Goal: Transaction & Acquisition: Subscribe to service/newsletter

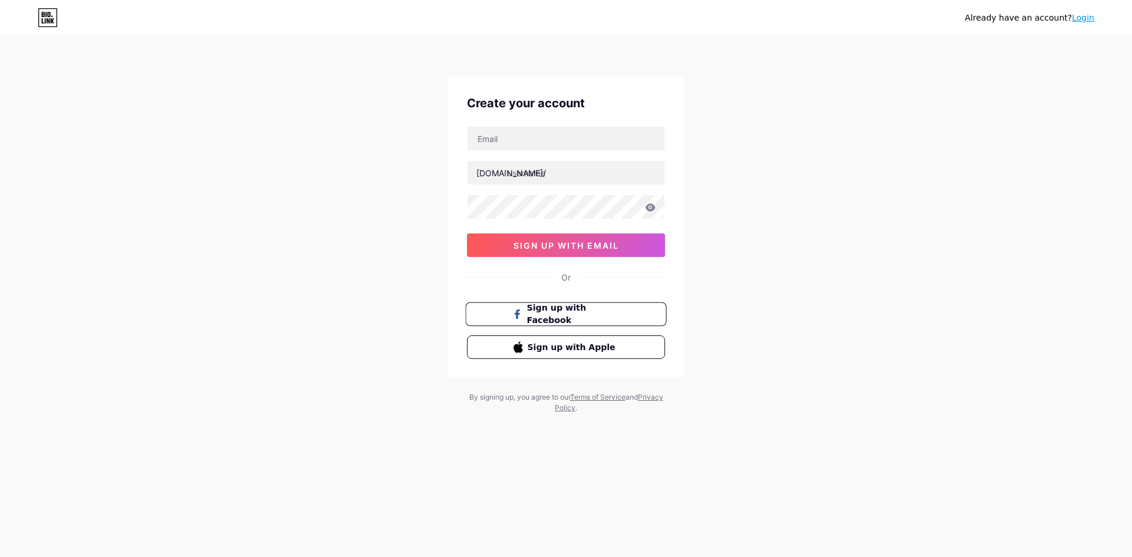
click at [602, 311] on span "Sign up with Facebook" at bounding box center [573, 314] width 93 height 25
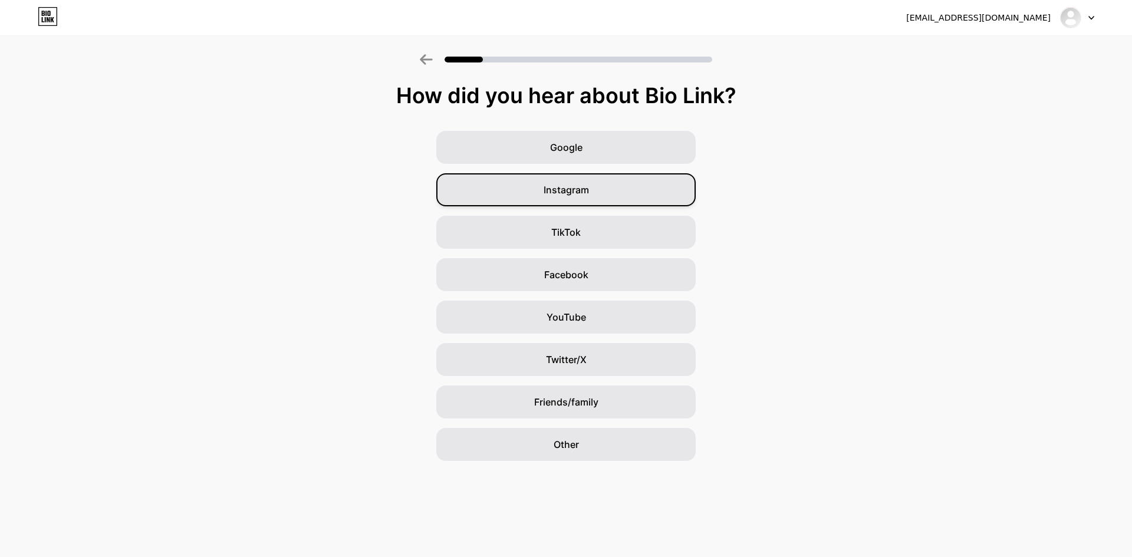
click at [636, 189] on div "Instagram" at bounding box center [565, 189] width 259 height 33
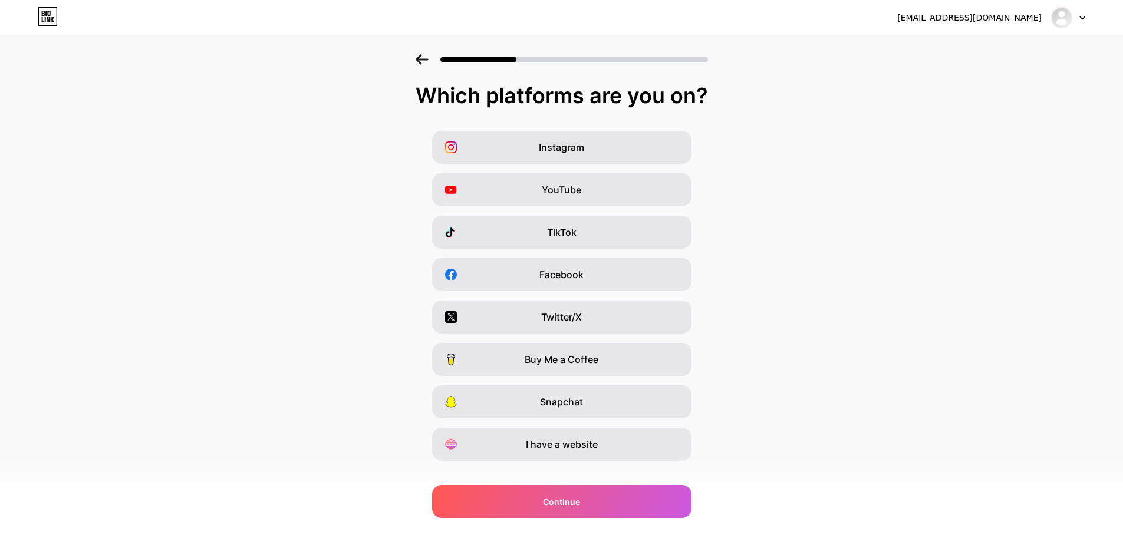
click at [425, 63] on icon at bounding box center [422, 59] width 12 height 11
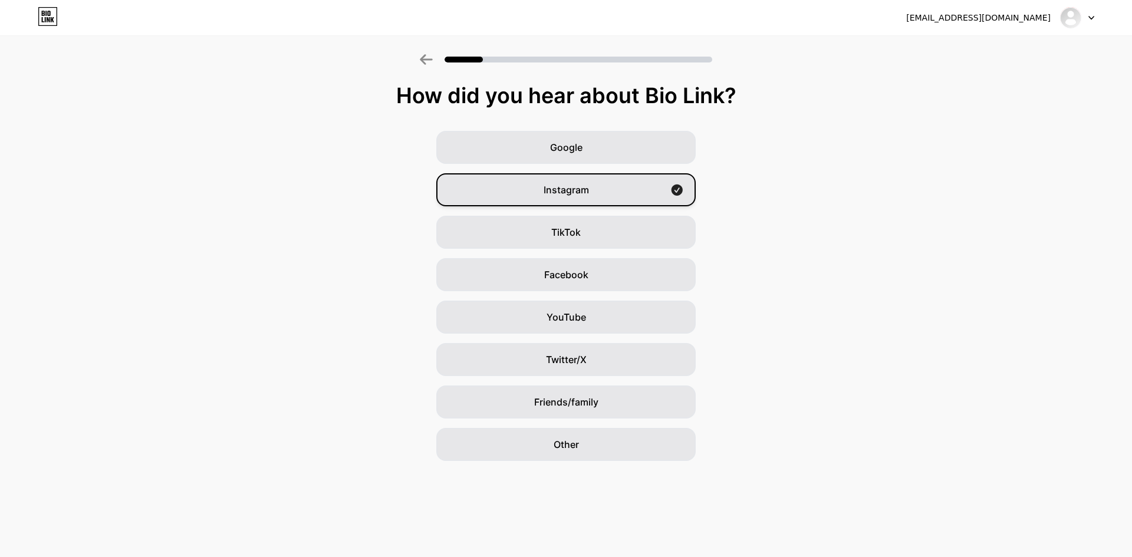
click at [581, 178] on div "Instagram" at bounding box center [565, 189] width 259 height 33
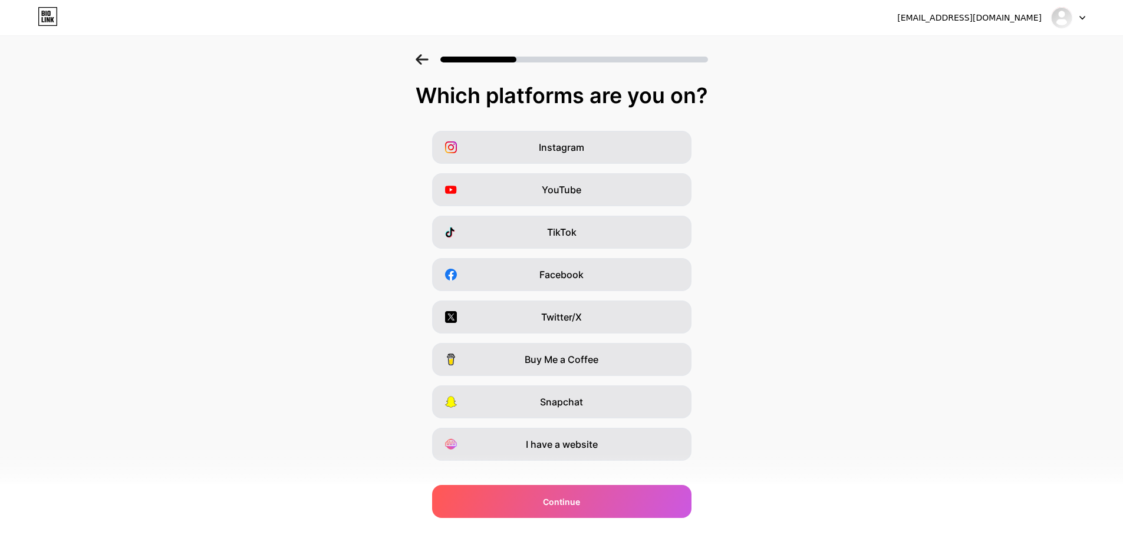
click at [418, 61] on div at bounding box center [561, 55] width 1123 height 41
click at [429, 51] on div at bounding box center [561, 55] width 1123 height 41
click at [424, 62] on icon at bounding box center [422, 59] width 12 height 11
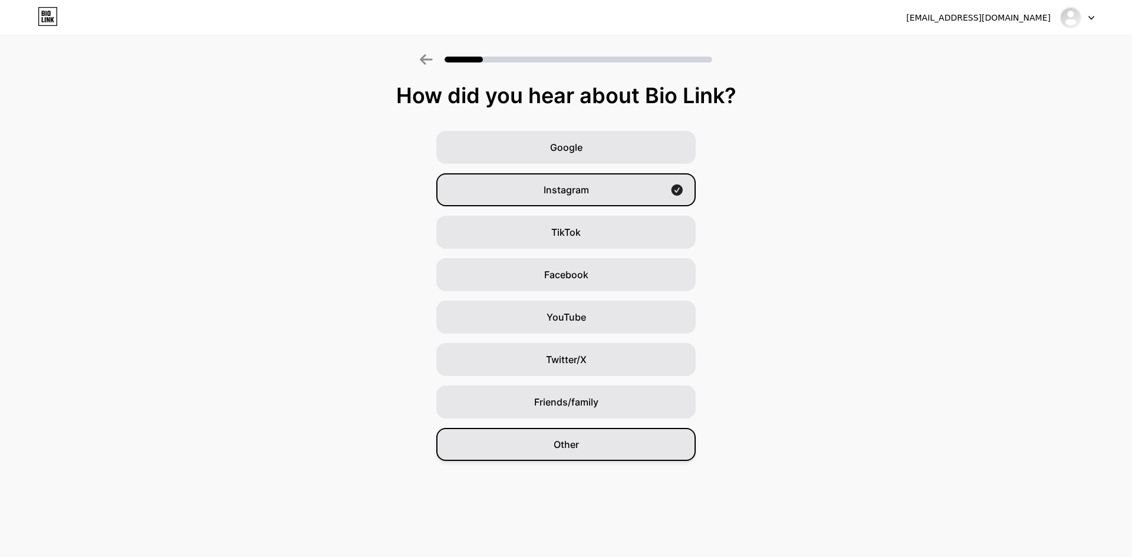
click at [615, 454] on div "Other" at bounding box center [565, 444] width 259 height 33
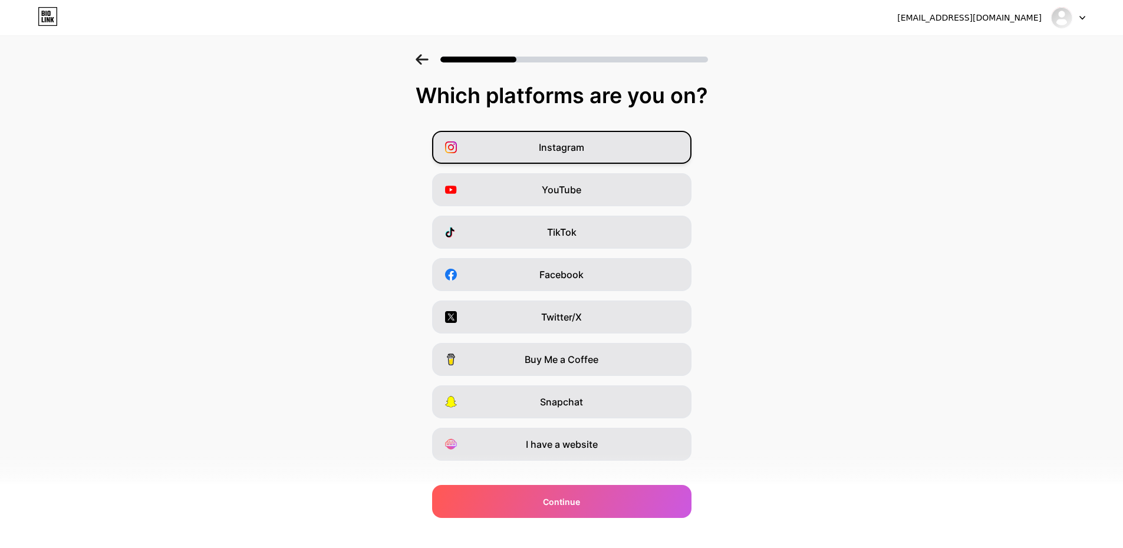
click at [579, 159] on div "Instagram" at bounding box center [561, 147] width 259 height 33
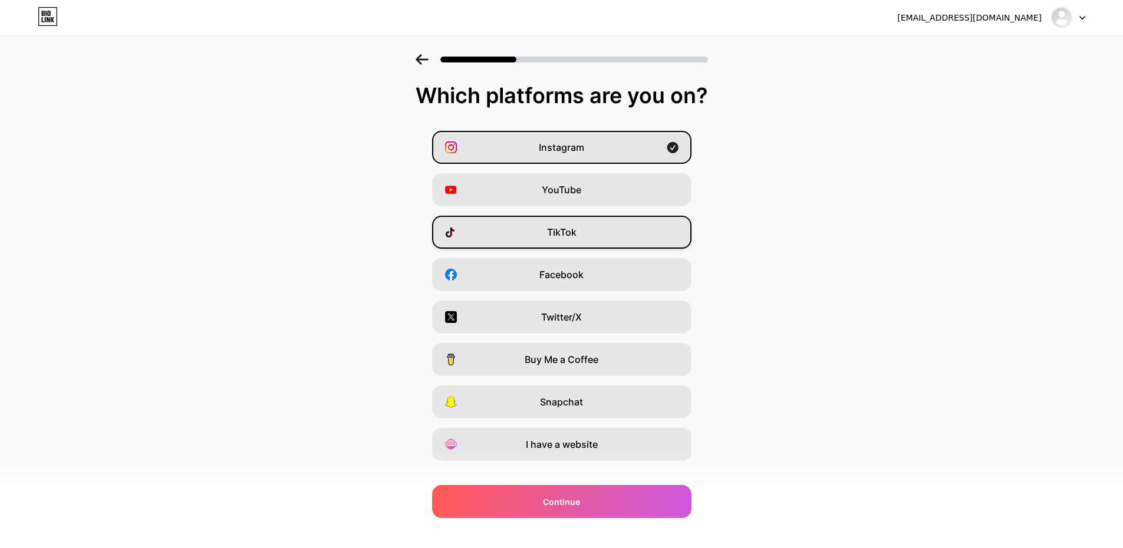
click at [562, 238] on span "TikTok" at bounding box center [561, 232] width 29 height 14
click at [618, 447] on div "I have a website" at bounding box center [561, 444] width 259 height 33
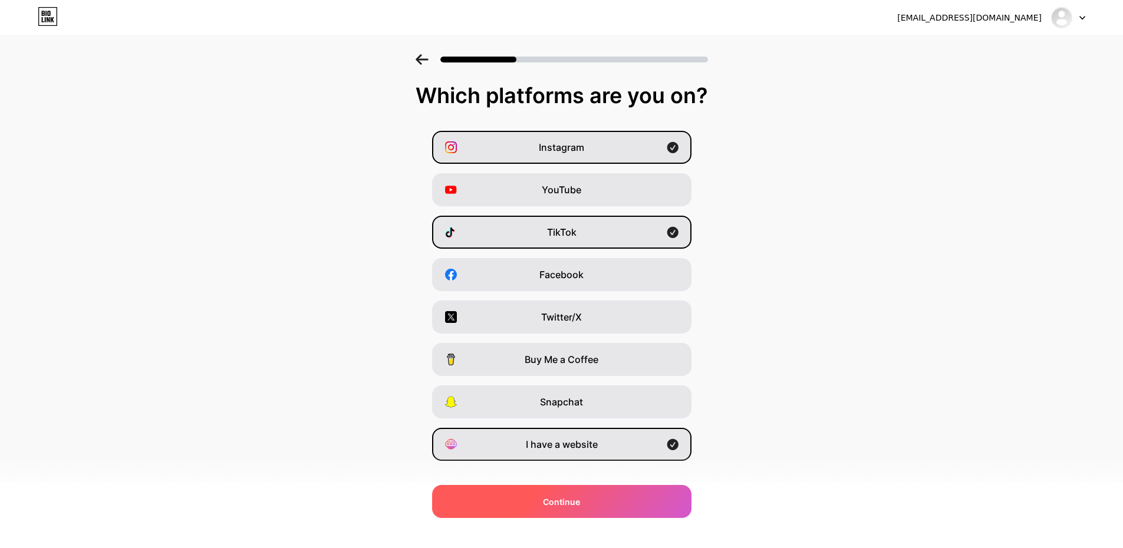
click at [585, 506] on div "Continue" at bounding box center [561, 501] width 259 height 33
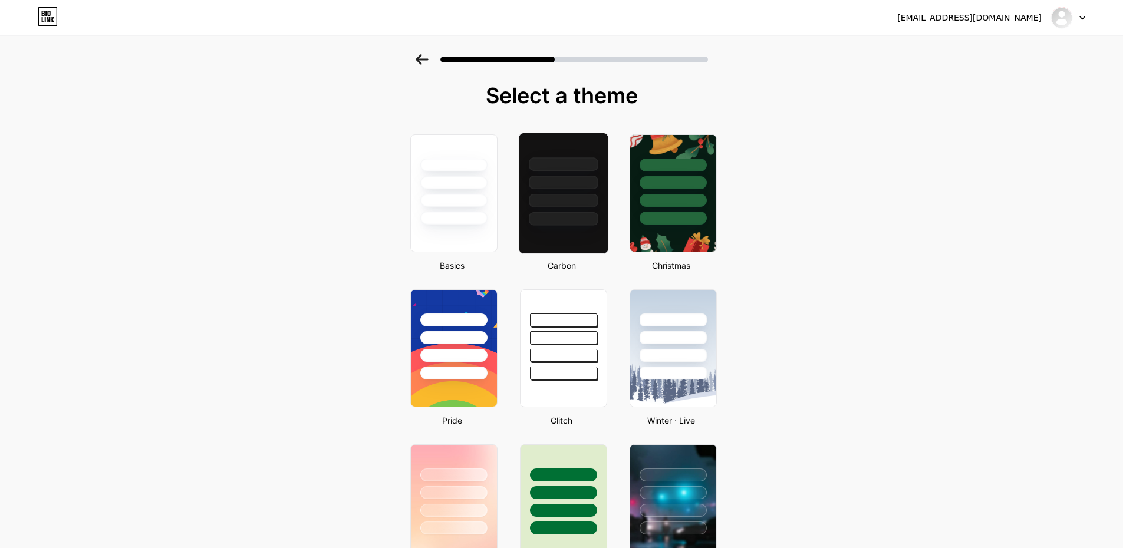
click at [584, 193] on div at bounding box center [563, 179] width 88 height 93
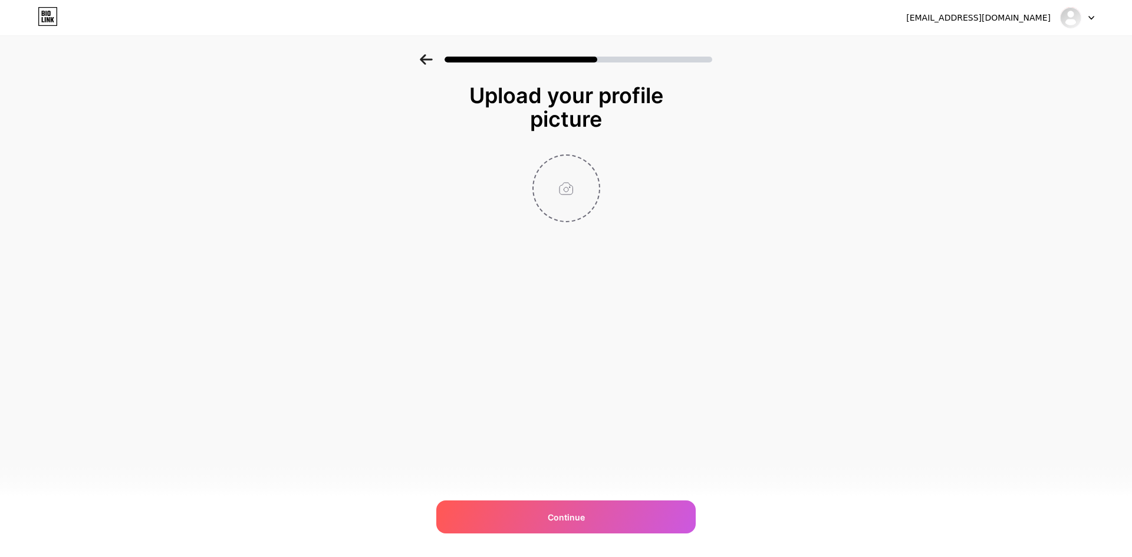
click at [566, 186] on input "file" at bounding box center [565, 188] width 65 height 65
type input "C:\fakepath\0c3865e9fcb3a70679d2752aa479b2b7.png"
click at [595, 167] on circle at bounding box center [592, 163] width 13 height 13
click at [560, 181] on input "file" at bounding box center [565, 188] width 65 height 65
type input "C:\fakepath\schwaffen.jpg"
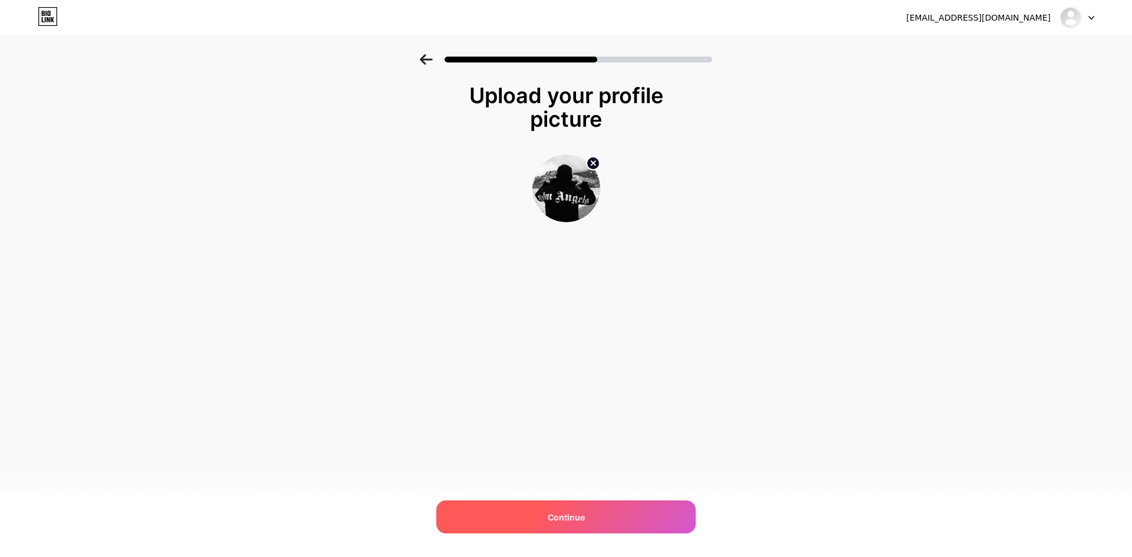
click at [538, 513] on div "Continue" at bounding box center [565, 516] width 259 height 33
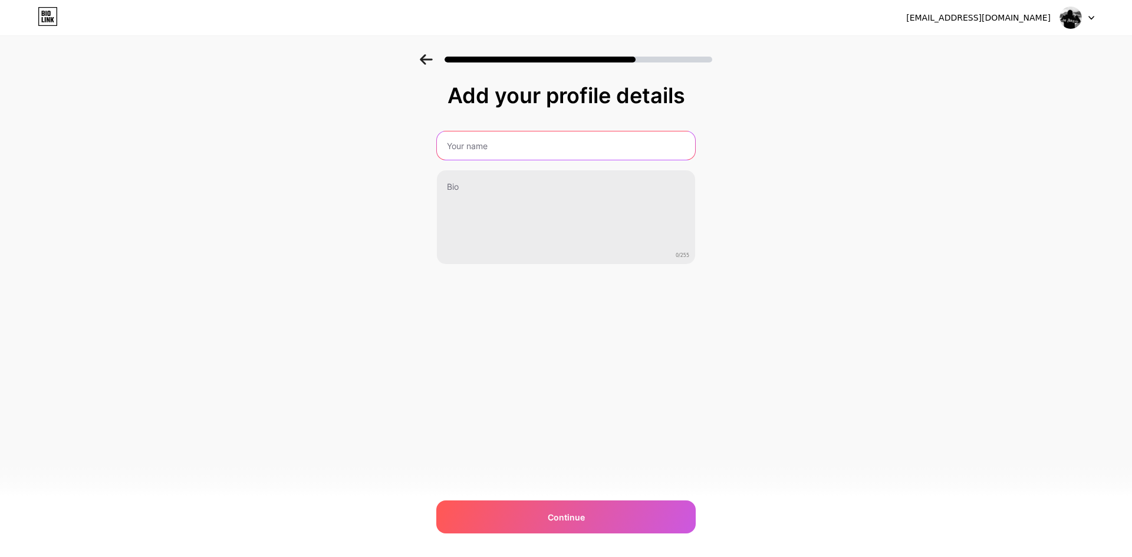
click at [520, 137] on input "text" at bounding box center [566, 145] width 258 height 28
type input "l"
type input "[GEOGRAPHIC_DATA]"
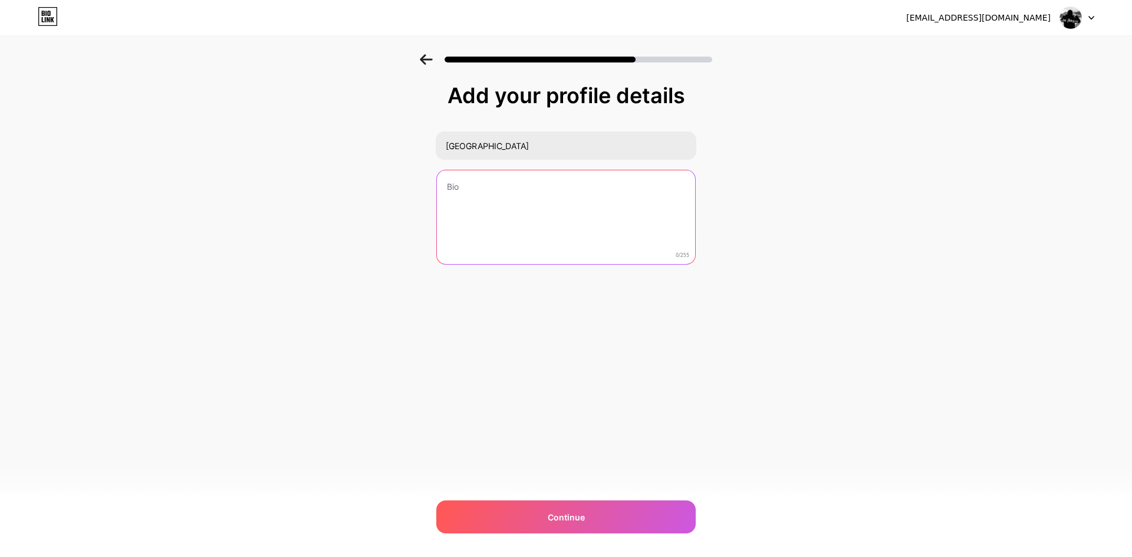
click at [496, 187] on textarea at bounding box center [566, 217] width 258 height 95
click at [481, 191] on textarea at bounding box center [566, 218] width 261 height 96
paste textarea "Specialized in Social Media Services & Creative Growth — walking through faith,…"
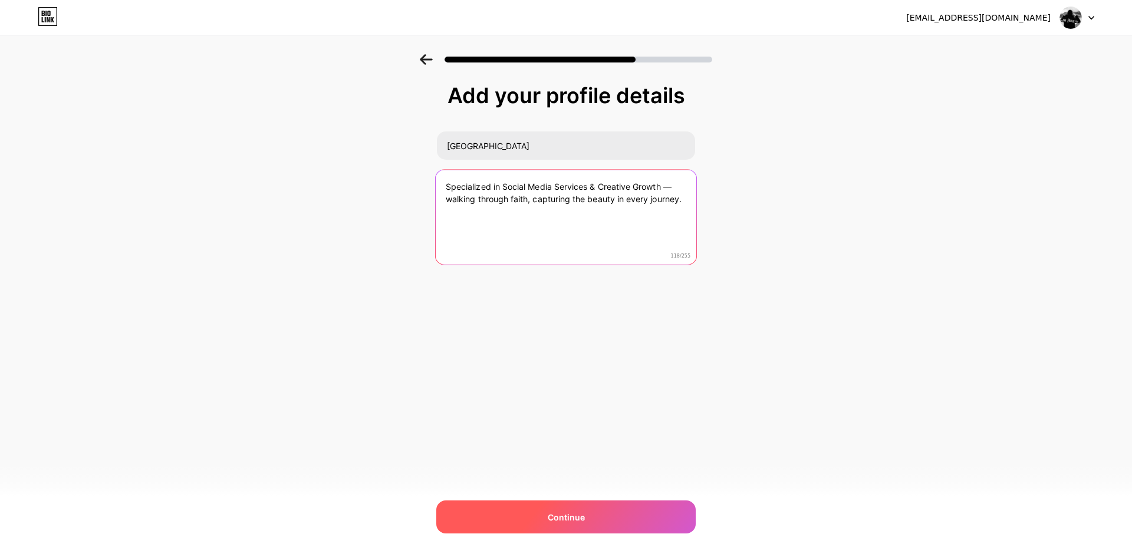
type textarea "Specialized in Social Media Services & Creative Growth — walking through faith,…"
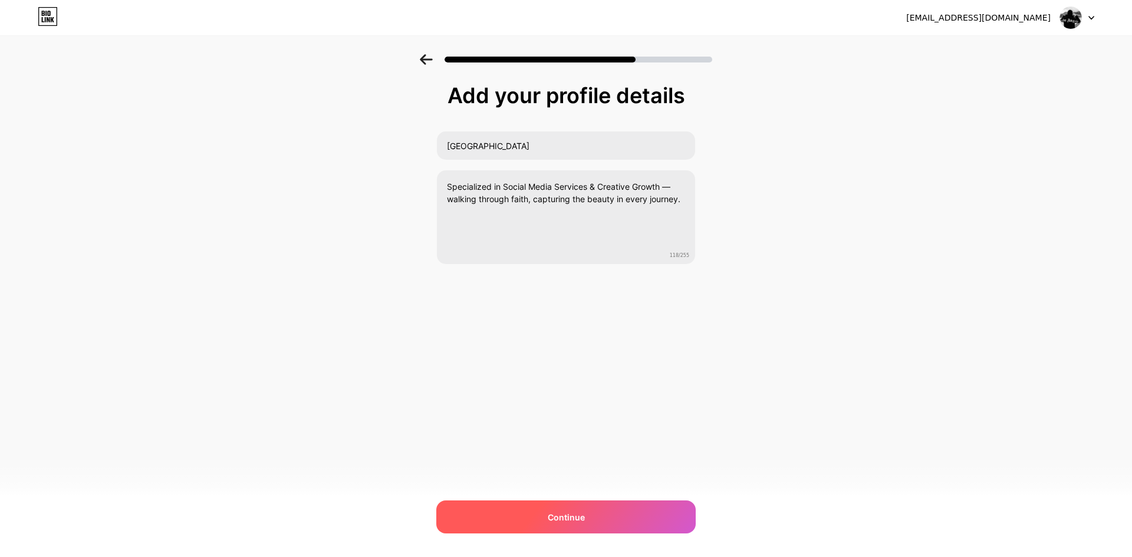
click at [590, 503] on div "Continue" at bounding box center [565, 516] width 259 height 33
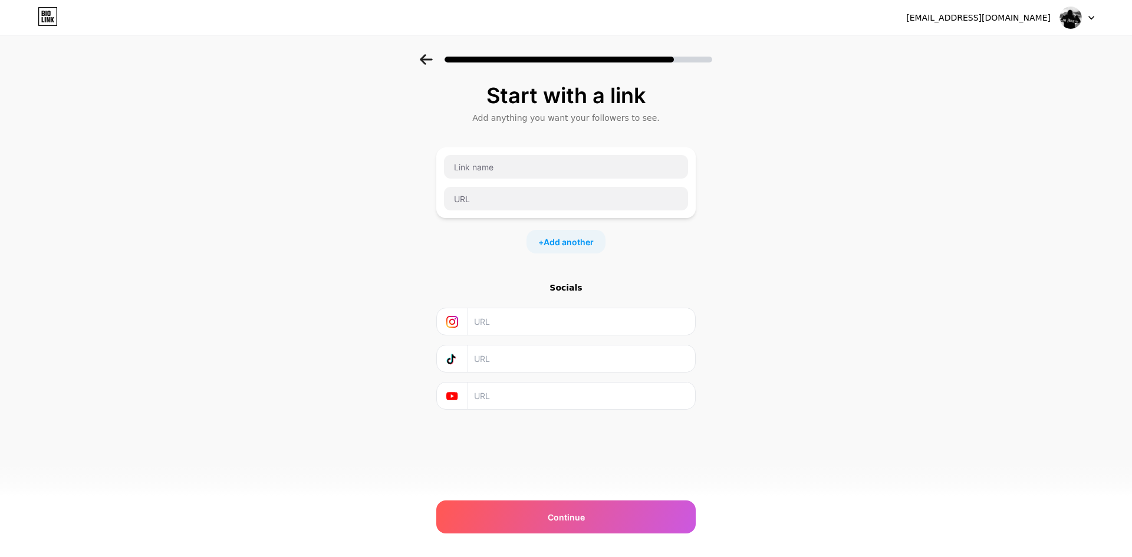
click at [508, 331] on input "text" at bounding box center [581, 321] width 214 height 27
type input "fer"
click at [481, 327] on input "text" at bounding box center [581, 321] width 214 height 27
paste input "[URL][DOMAIN_NAME][DOMAIN_NAME]"
type input "[URL][DOMAIN_NAME][DOMAIN_NAME]"
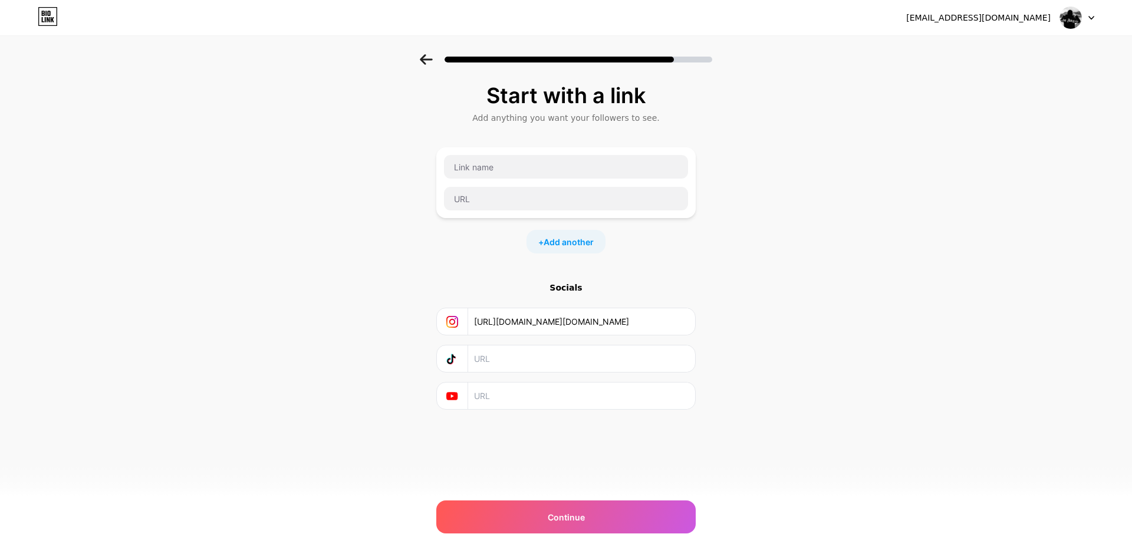
click at [546, 368] on input "text" at bounding box center [581, 358] width 214 height 27
paste input "[URL][DOMAIN_NAME][DOMAIN_NAME]"
click at [539, 363] on input "[URL][DOMAIN_NAME][DOMAIN_NAME]" at bounding box center [581, 358] width 214 height 27
paste input "[DOMAIN_NAME][URL][DOMAIN_NAME]"
type input "[URL][DOMAIN_NAME][DOMAIN_NAME]"
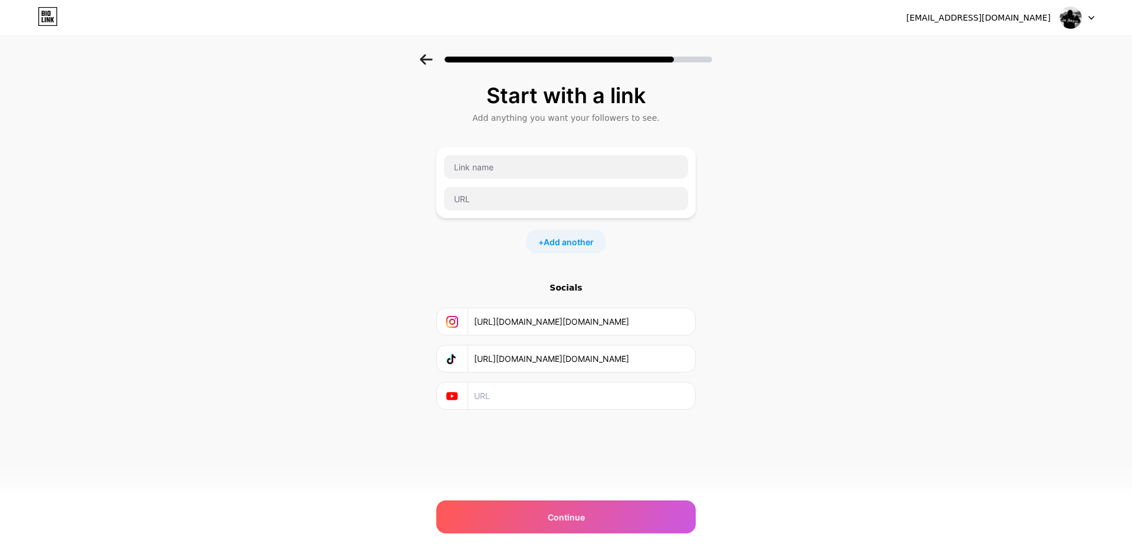
click at [515, 402] on input "text" at bounding box center [581, 396] width 214 height 27
click at [614, 520] on div "Continue" at bounding box center [565, 516] width 259 height 33
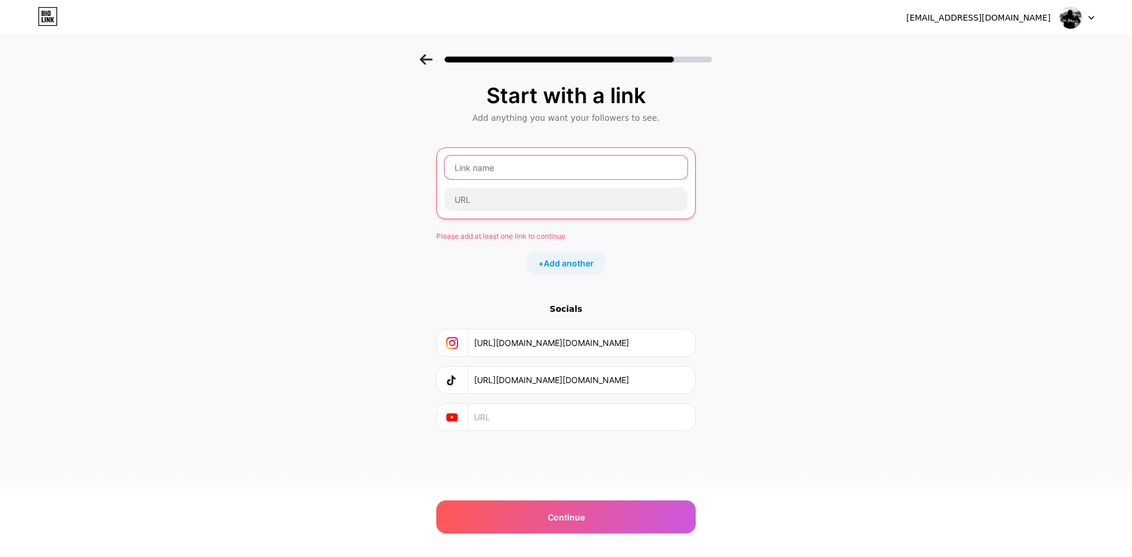
click at [510, 169] on input "text" at bounding box center [565, 168] width 243 height 24
click at [494, 212] on div at bounding box center [565, 183] width 259 height 72
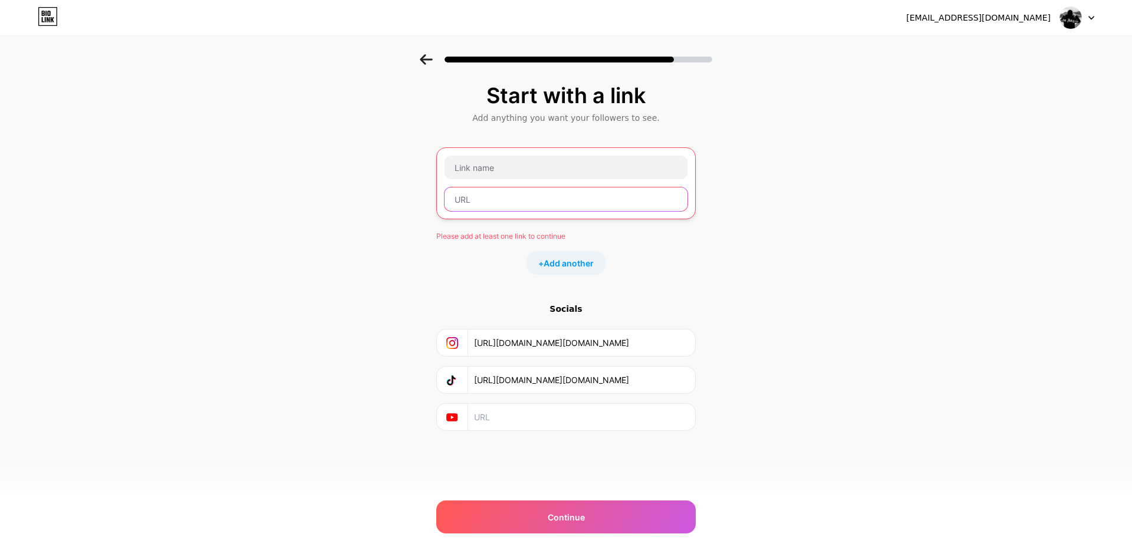
click at [459, 190] on input "text" at bounding box center [565, 199] width 243 height 24
click at [464, 195] on input "text" at bounding box center [565, 199] width 243 height 24
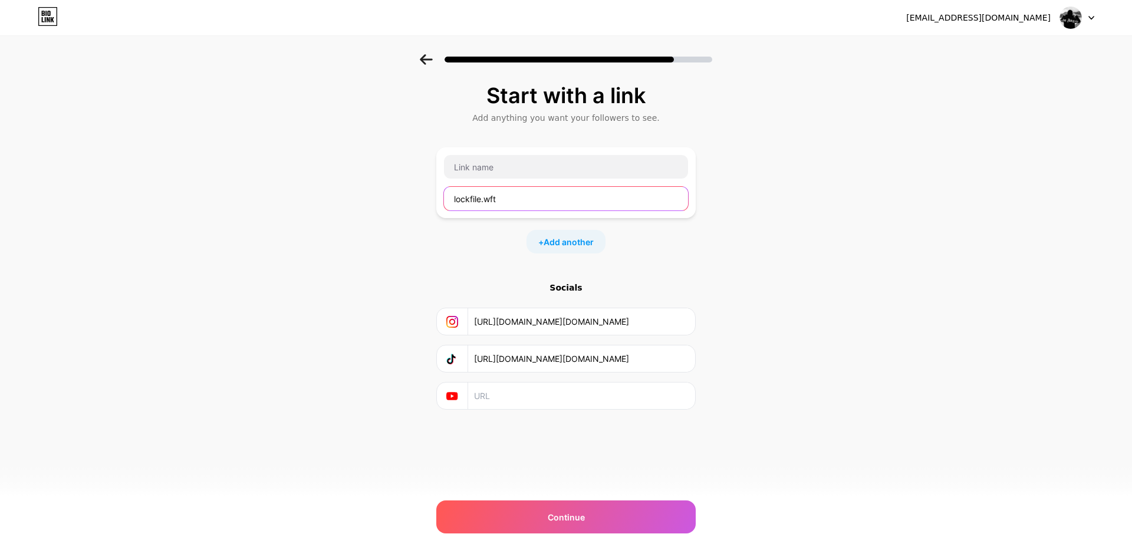
type input "lockfile.wft"
click at [505, 173] on input "text" at bounding box center [566, 167] width 244 height 24
paste input "lockfile.wft"
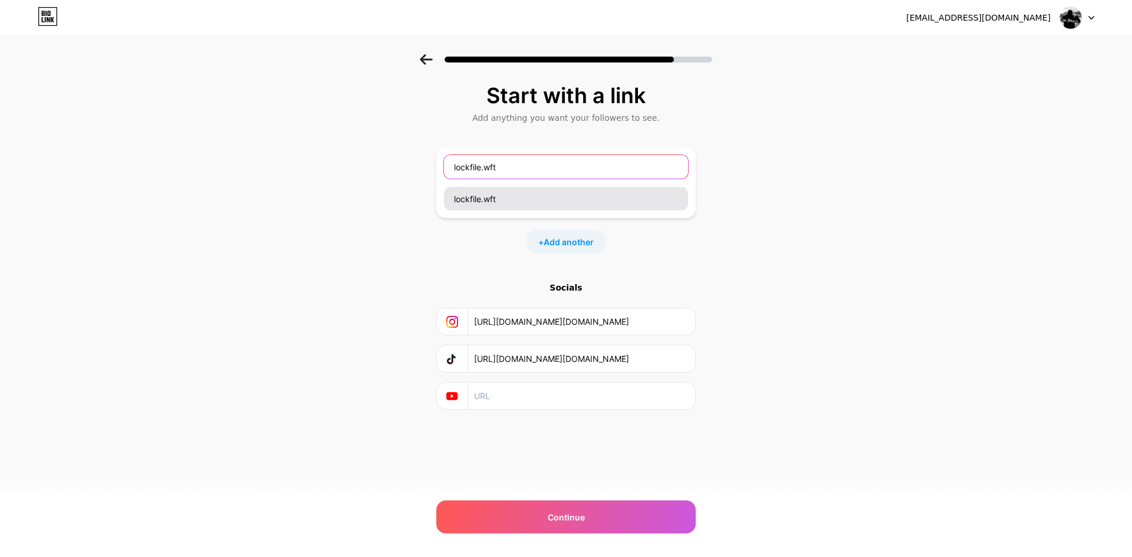
type input "lockfile.wft"
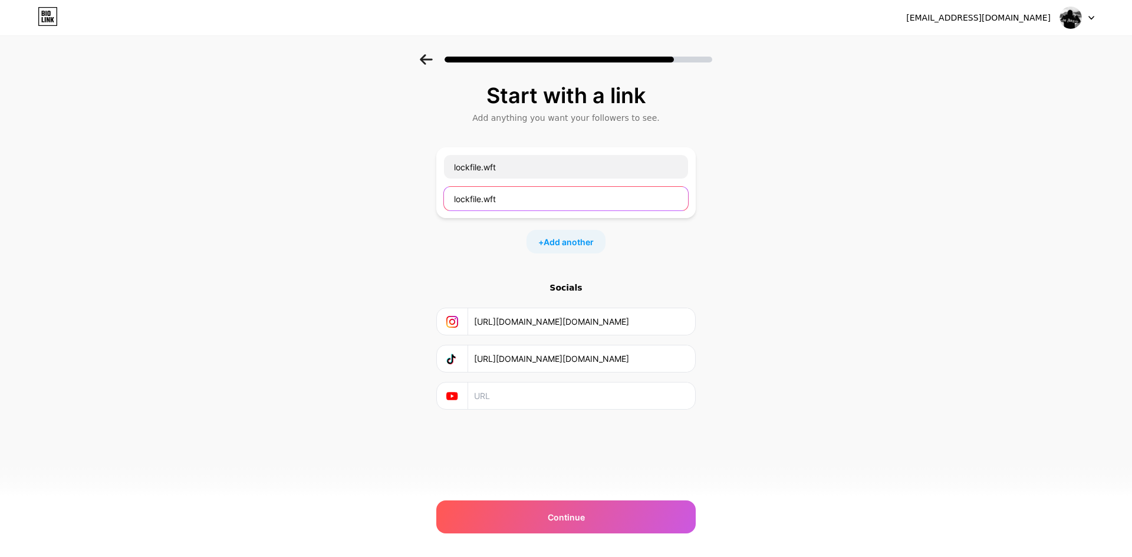
click at [523, 192] on input "lockfile.wft" at bounding box center [566, 199] width 244 height 24
click at [508, 202] on input "lockfile.wft" at bounding box center [566, 199] width 244 height 24
click at [534, 192] on input "lockfile.wft" at bounding box center [566, 199] width 244 height 24
paste input "[URL][DOMAIN_NAME]"
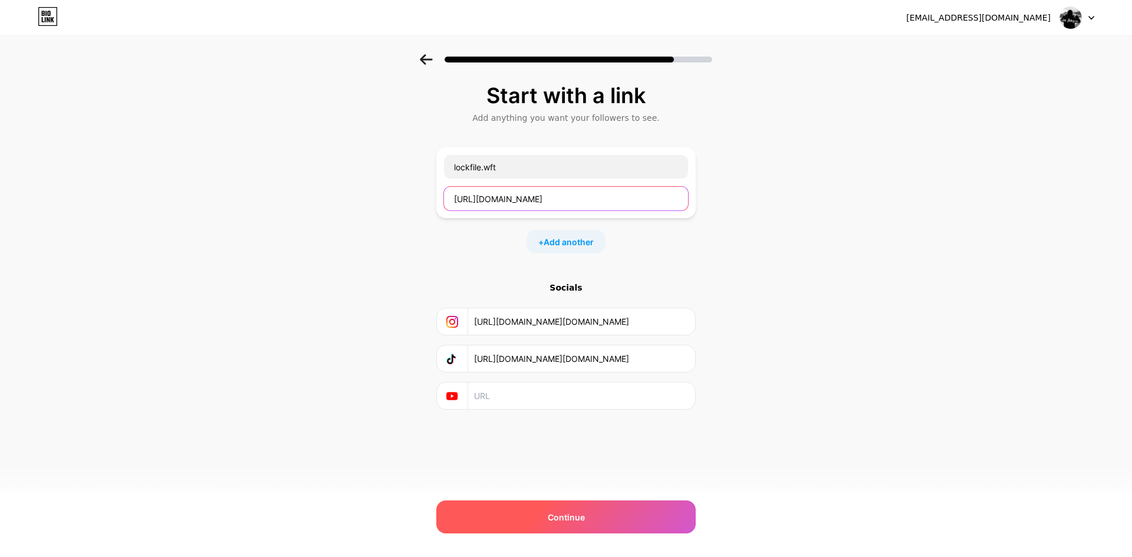
type input "[URL][DOMAIN_NAME]"
click at [601, 526] on div "Continue" at bounding box center [565, 516] width 259 height 33
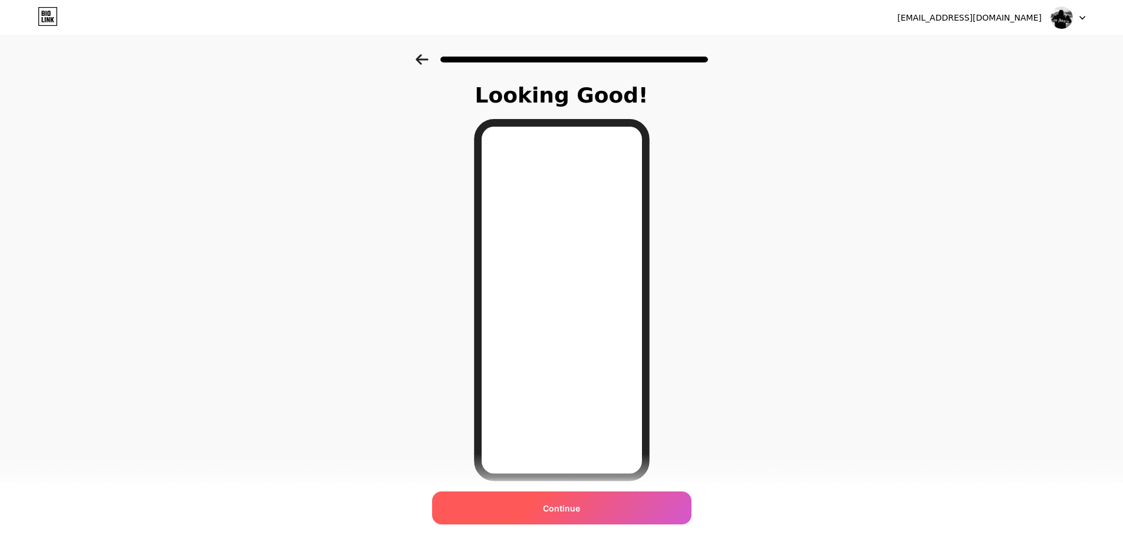
click at [568, 509] on span "Continue" at bounding box center [561, 508] width 37 height 12
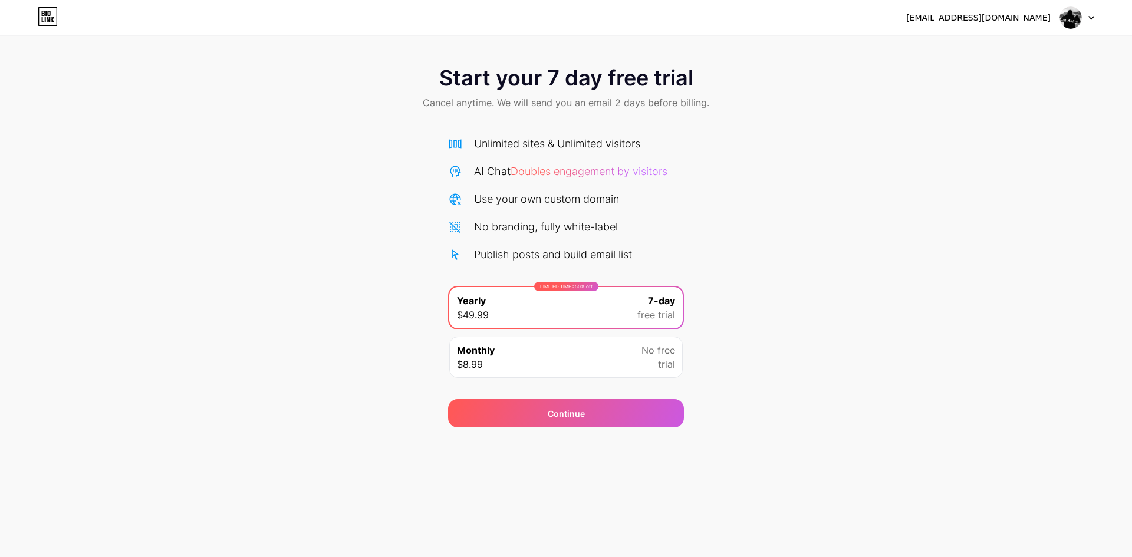
click at [604, 378] on div "Monthly $8.99 No free trial" at bounding box center [566, 357] width 236 height 44
click at [597, 363] on div "Monthly $8.99 No free trial" at bounding box center [565, 357] width 233 height 41
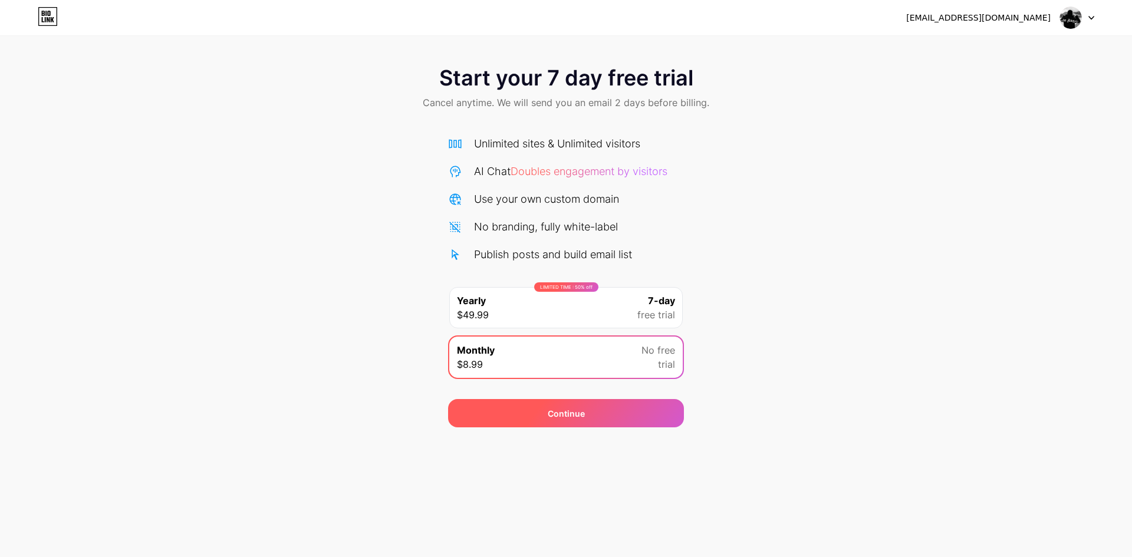
click at [629, 414] on div "Continue" at bounding box center [566, 413] width 236 height 28
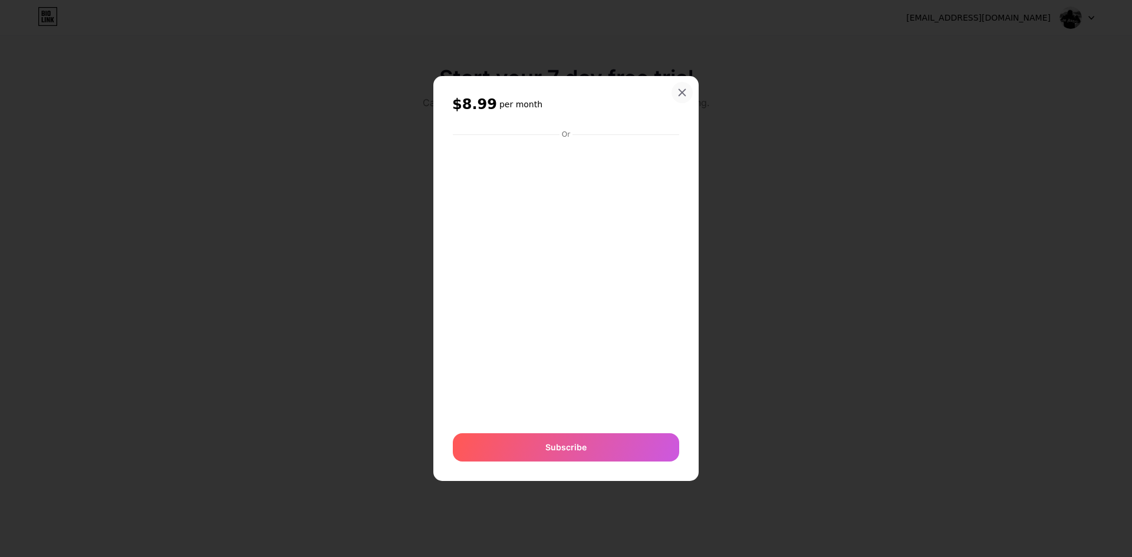
click at [685, 92] on icon at bounding box center [681, 92] width 9 height 9
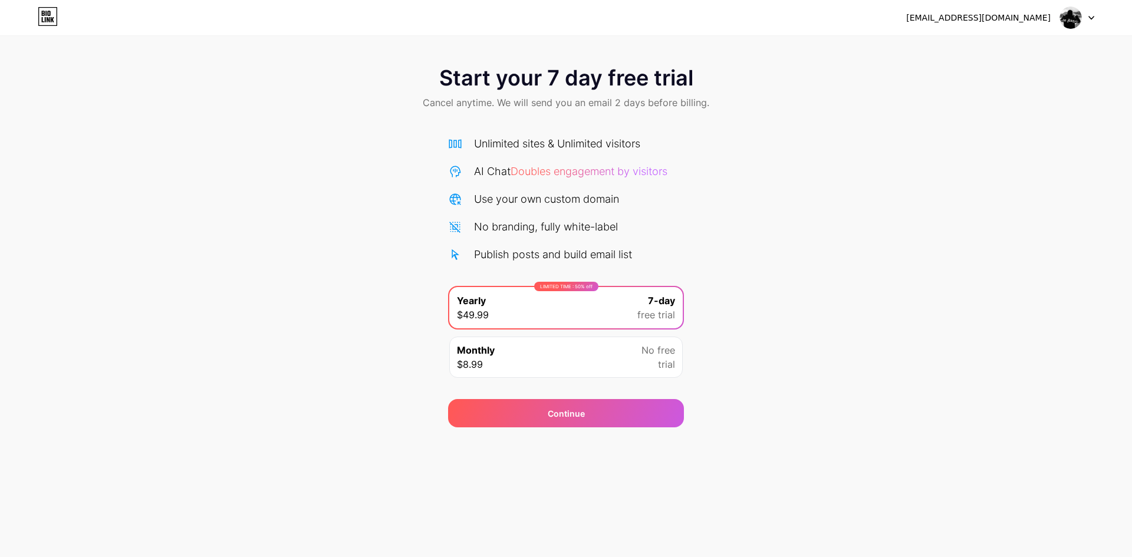
click at [793, 67] on div "Start your 7 day free trial Cancel anytime. We will send you an email 2 days be…" at bounding box center [566, 89] width 1132 height 70
click at [1064, 21] on img at bounding box center [1070, 17] width 22 height 22
click at [51, 19] on icon at bounding box center [53, 19] width 4 height 5
click at [50, 20] on icon at bounding box center [48, 19] width 3 height 5
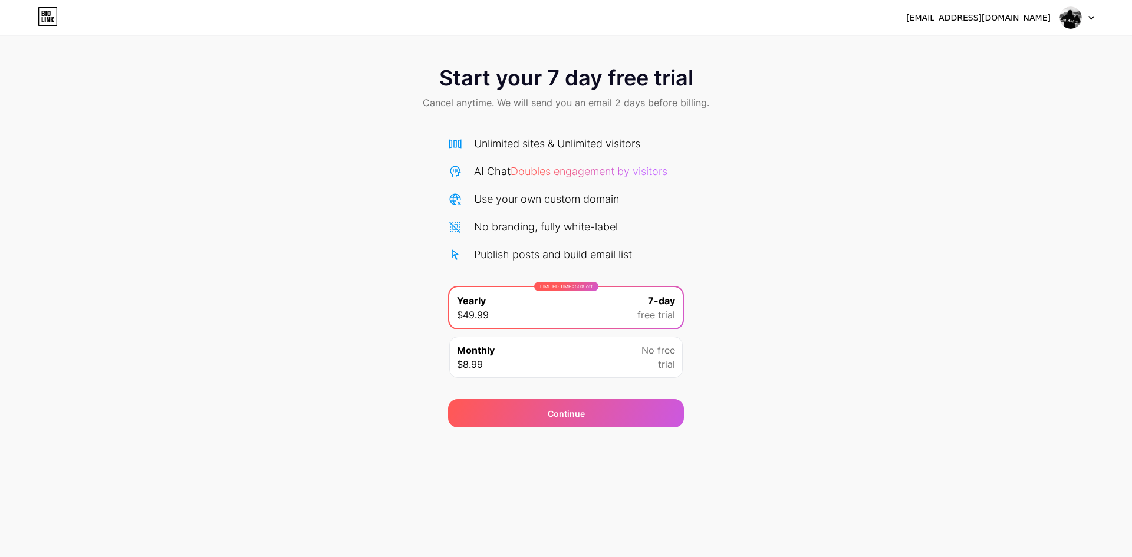
click at [646, 172] on span "Doubles engagement by visitors" at bounding box center [588, 171] width 157 height 12
click at [627, 407] on div "Continue" at bounding box center [566, 413] width 236 height 28
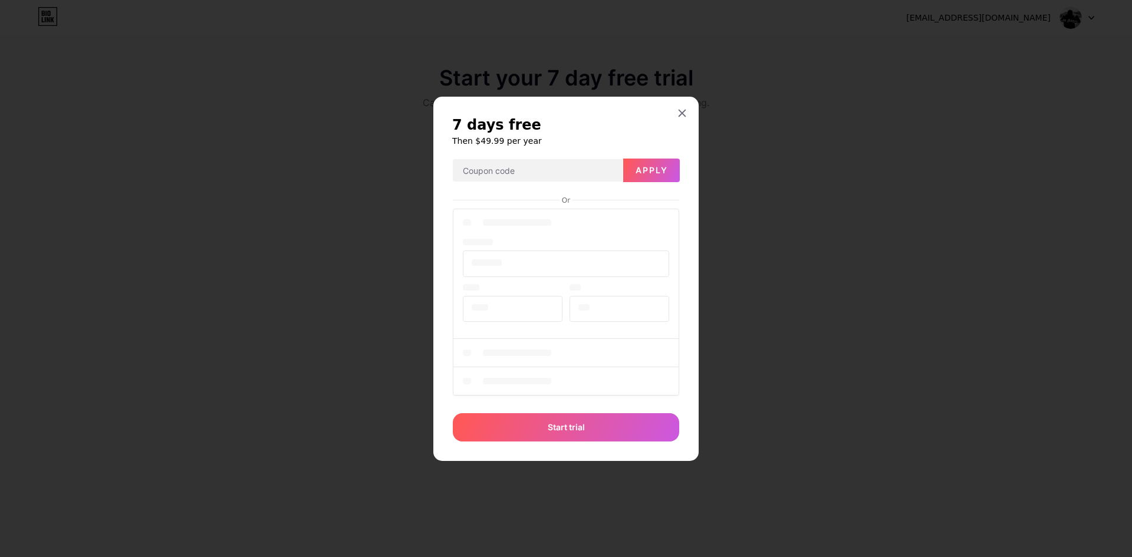
click at [550, 266] on div at bounding box center [566, 303] width 226 height 195
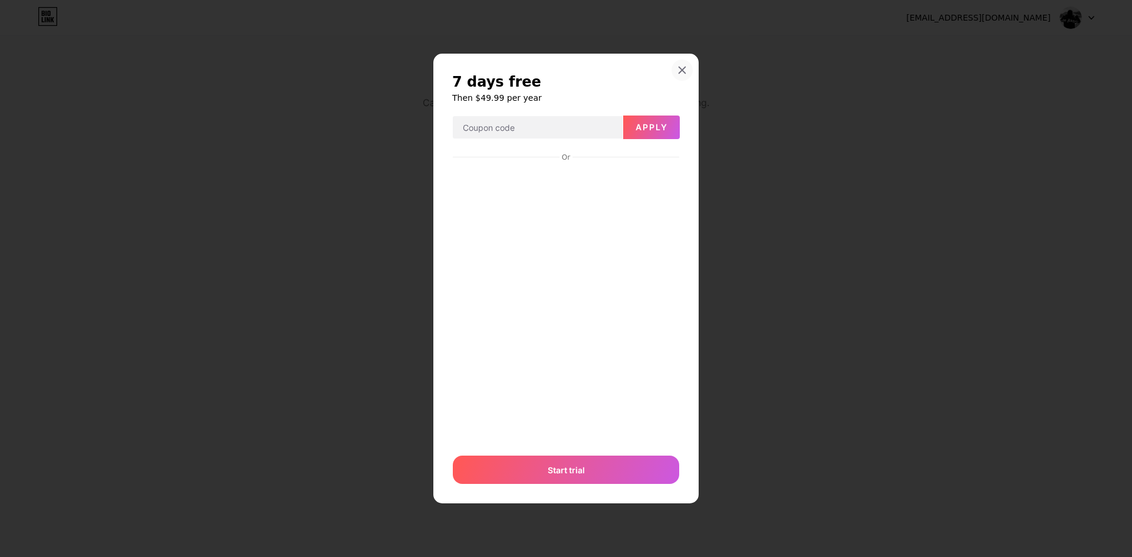
click at [683, 71] on icon at bounding box center [682, 70] width 6 height 6
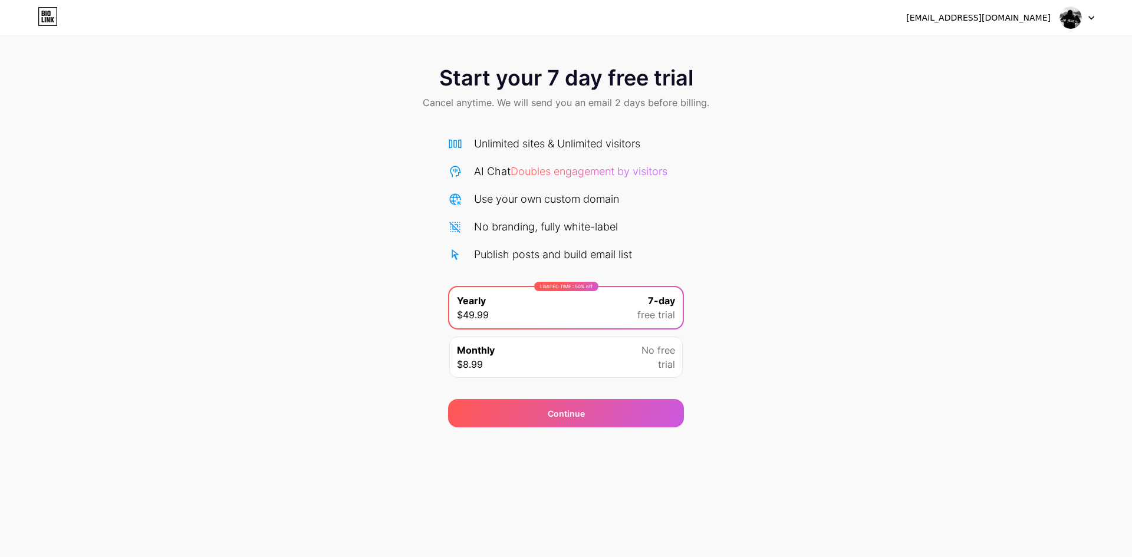
click at [1070, 14] on img at bounding box center [1070, 17] width 22 height 22
click at [951, 207] on div "Start your 7 day free trial Cancel anytime. We will send you an email 2 days be…" at bounding box center [566, 240] width 1132 height 373
